Goal: Task Accomplishment & Management: Use online tool/utility

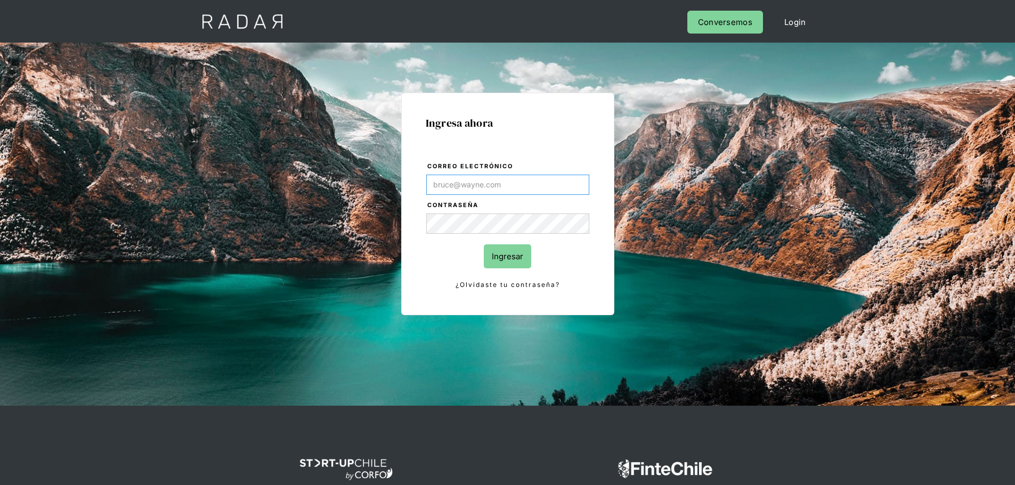
type input "[PERSON_NAME][EMAIL_ADDRESS][PERSON_NAME][DOMAIN_NAME]"
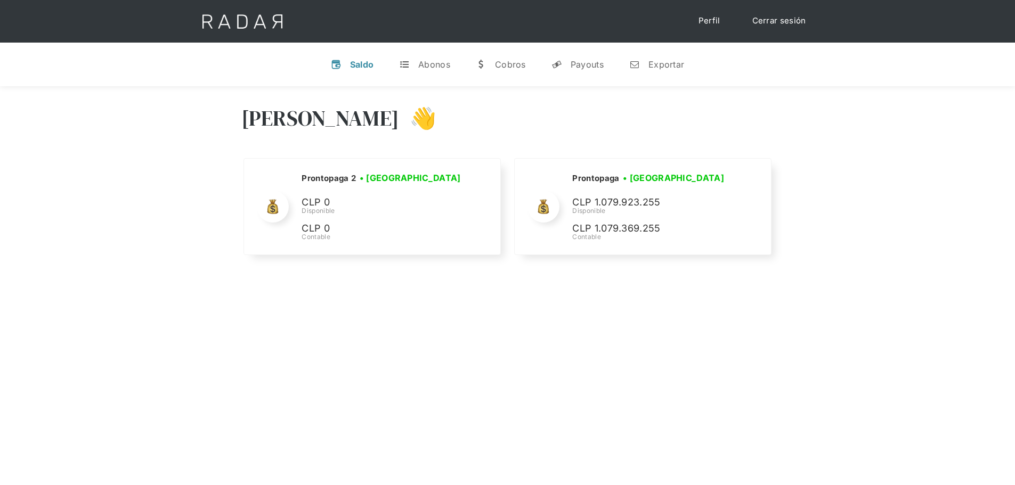
click at [781, 151] on div "Hola José 👋 Cargando tus cuentas... Nombre de la empresa • Conectada • Desconec…" at bounding box center [507, 181] width 1015 height 191
